Goal: Task Accomplishment & Management: Manage account settings

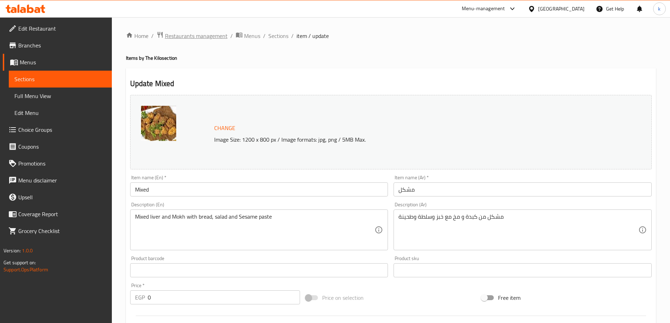
click at [204, 37] on span "Restaurants management" at bounding box center [196, 36] width 63 height 8
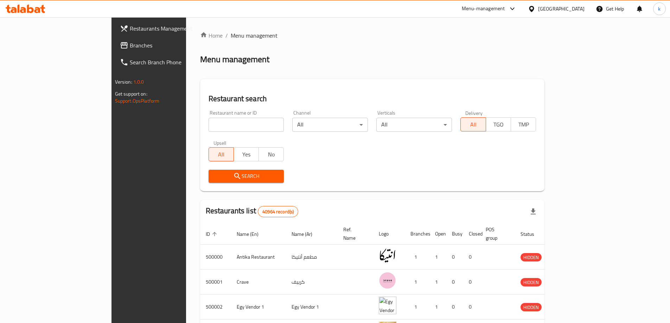
click at [130, 46] on span "Branches" at bounding box center [174, 45] width 88 height 8
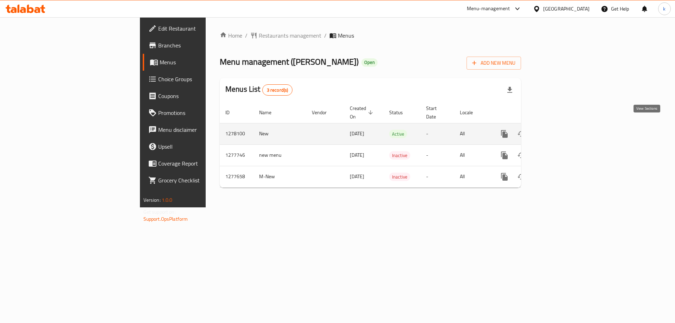
click at [559, 130] on icon "enhanced table" at bounding box center [555, 134] width 8 height 8
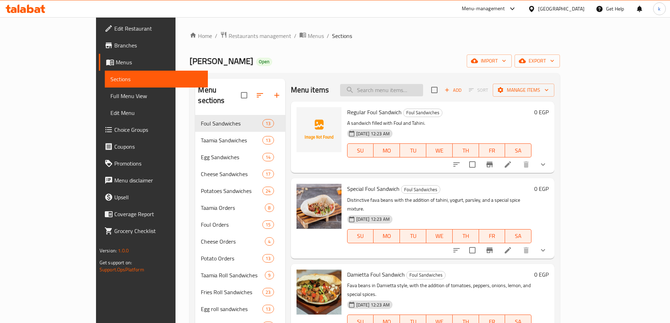
click at [405, 90] on input "search" at bounding box center [381, 90] width 83 height 12
paste input "Kiri cheese with pastrami Sandwich"
type input "Kiri cheese with pastrami Sandwich"
